Goal: Use online tool/utility

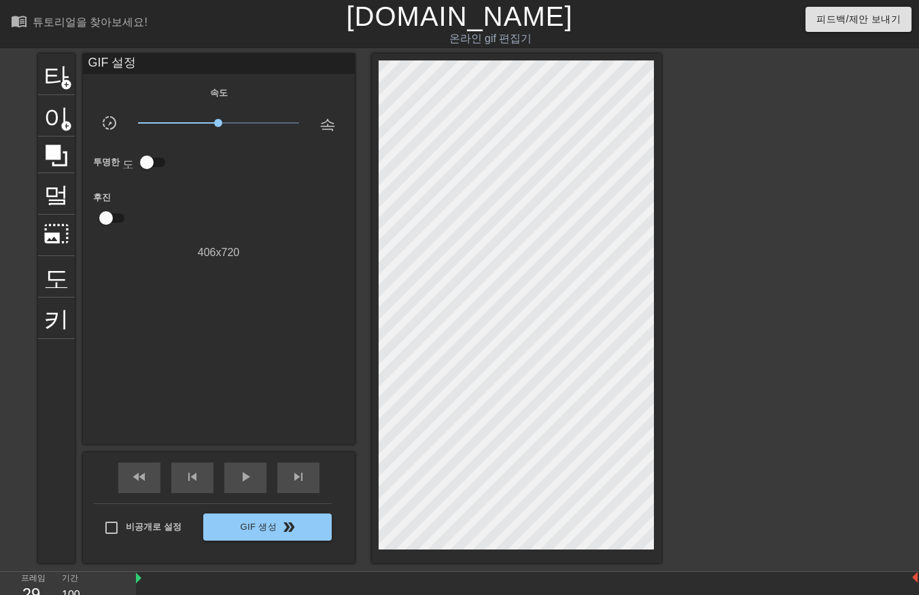
scroll to position [33, 0]
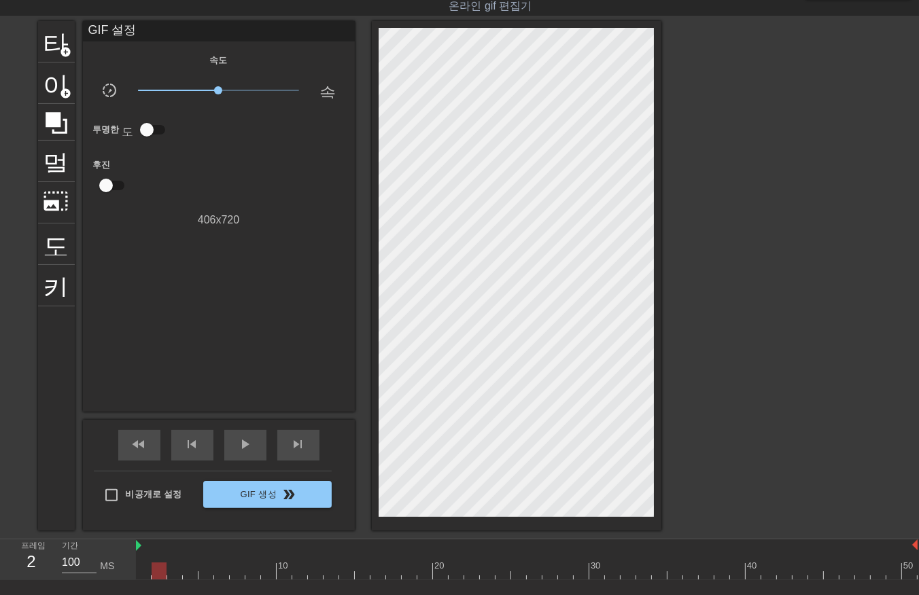
click at [154, 576] on div at bounding box center [527, 571] width 782 height 17
click at [141, 572] on div at bounding box center [527, 571] width 782 height 17
click at [157, 571] on div at bounding box center [527, 571] width 782 height 17
click at [173, 571] on div at bounding box center [527, 571] width 782 height 17
click at [190, 568] on div at bounding box center [527, 571] width 782 height 17
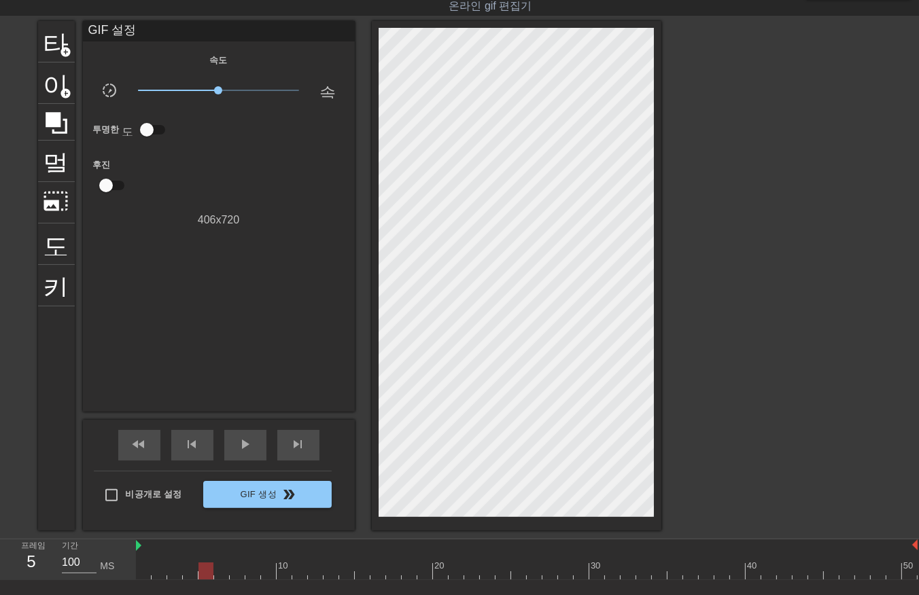
click at [204, 568] on div at bounding box center [527, 571] width 782 height 17
click at [222, 574] on div at bounding box center [527, 571] width 782 height 17
click at [239, 570] on div at bounding box center [527, 571] width 782 height 17
click at [250, 568] on div at bounding box center [527, 571] width 782 height 17
click at [266, 570] on div at bounding box center [527, 571] width 782 height 17
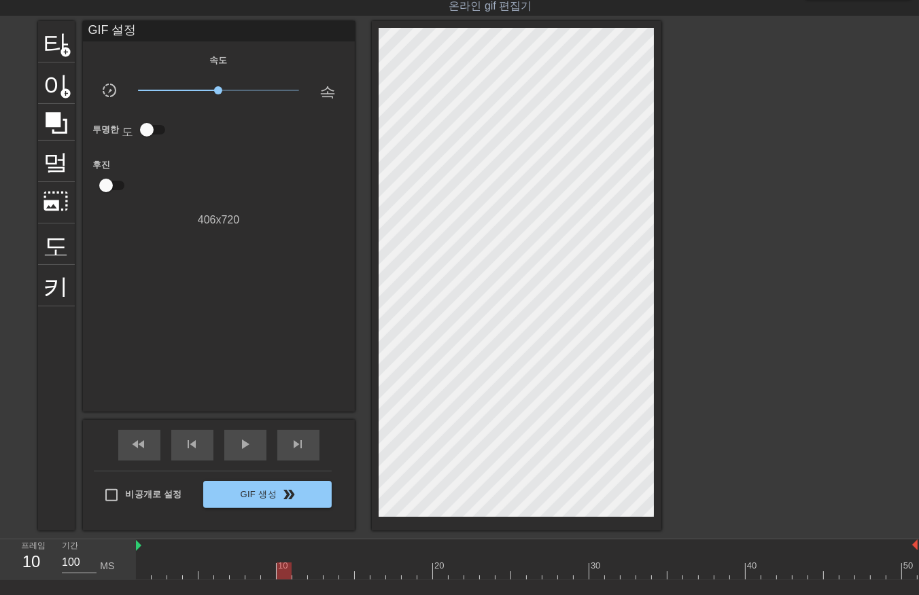
click at [283, 572] on div at bounding box center [527, 571] width 782 height 17
drag, startPoint x: 300, startPoint y: 572, endPoint x: 307, endPoint y: 576, distance: 7.9
click at [300, 572] on div at bounding box center [527, 571] width 782 height 17
click at [313, 572] on div at bounding box center [527, 571] width 782 height 17
click at [331, 571] on div at bounding box center [527, 571] width 782 height 17
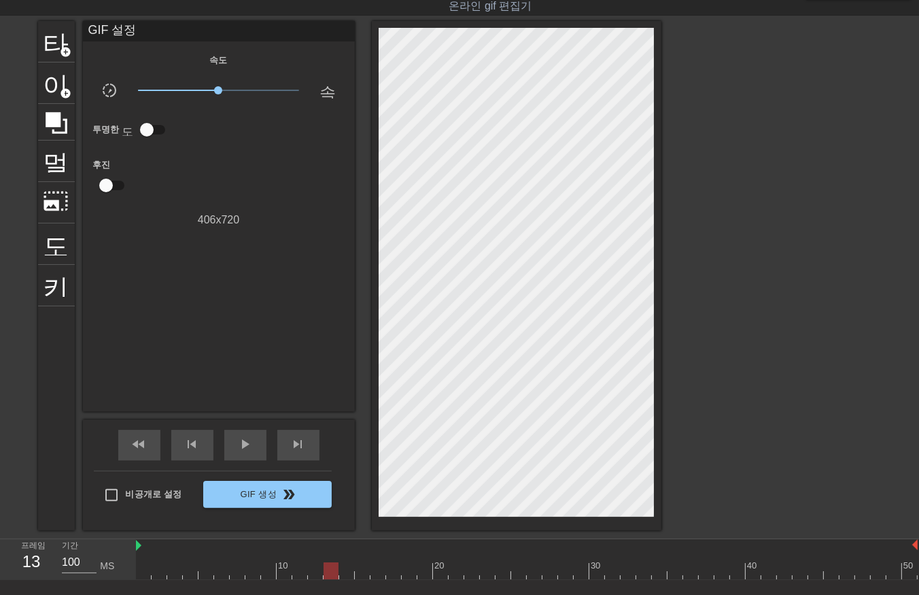
click at [345, 568] on div at bounding box center [527, 571] width 782 height 17
click at [361, 568] on div at bounding box center [527, 571] width 782 height 17
click at [376, 570] on div at bounding box center [527, 571] width 782 height 17
click at [390, 572] on div at bounding box center [527, 571] width 782 height 17
click at [411, 572] on div at bounding box center [527, 571] width 782 height 17
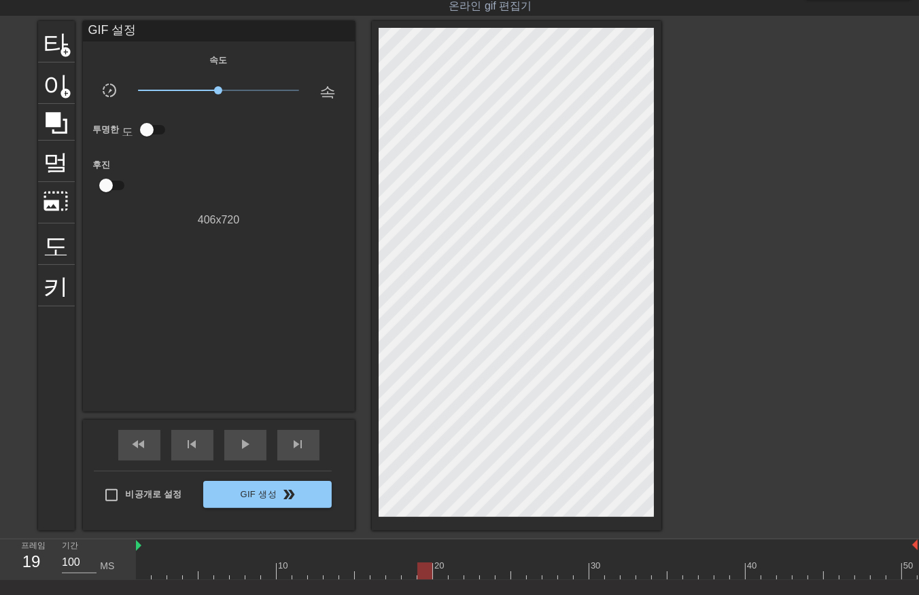
click at [421, 571] on div at bounding box center [527, 571] width 782 height 17
click at [438, 572] on div at bounding box center [527, 571] width 782 height 17
drag, startPoint x: 454, startPoint y: 570, endPoint x: 463, endPoint y: 578, distance: 12.0
click at [454, 572] on div at bounding box center [527, 571] width 782 height 17
click at [472, 574] on div at bounding box center [527, 571] width 782 height 17
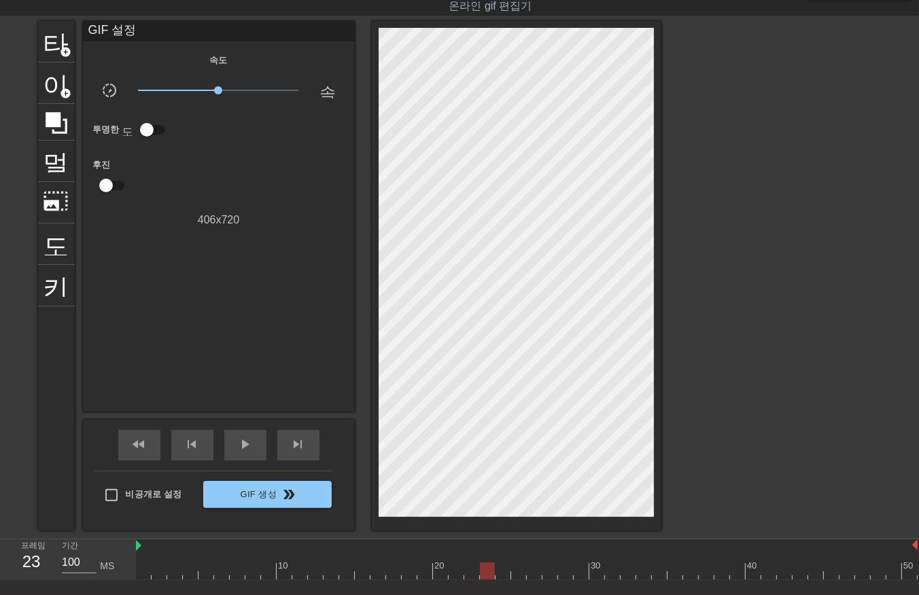
click at [485, 572] on div at bounding box center [527, 571] width 782 height 17
click at [500, 572] on div at bounding box center [527, 571] width 782 height 17
click at [518, 570] on div at bounding box center [527, 571] width 782 height 17
drag, startPoint x: 534, startPoint y: 569, endPoint x: 540, endPoint y: 573, distance: 7.4
click at [534, 571] on div at bounding box center [527, 571] width 782 height 17
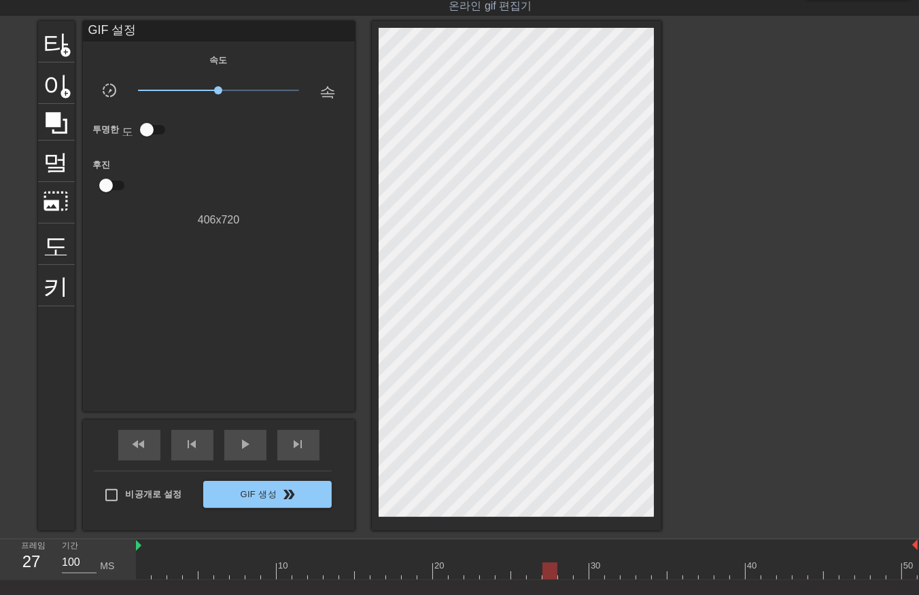
drag, startPoint x: 547, startPoint y: 568, endPoint x: 555, endPoint y: 572, distance: 8.8
click at [547, 570] on div at bounding box center [527, 571] width 782 height 17
click at [567, 570] on div at bounding box center [527, 571] width 782 height 17
drag, startPoint x: 578, startPoint y: 567, endPoint x: 593, endPoint y: 574, distance: 16.4
click at [579, 568] on div at bounding box center [527, 571] width 782 height 17
